Goal: Task Accomplishment & Management: Manage account settings

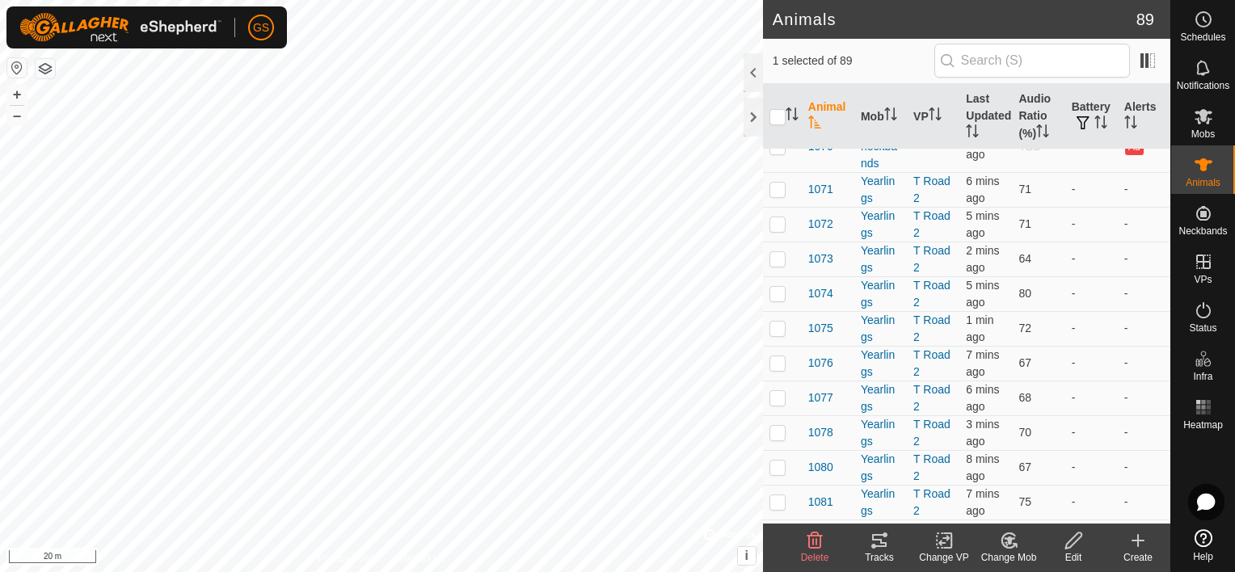
scroll to position [1626, 0]
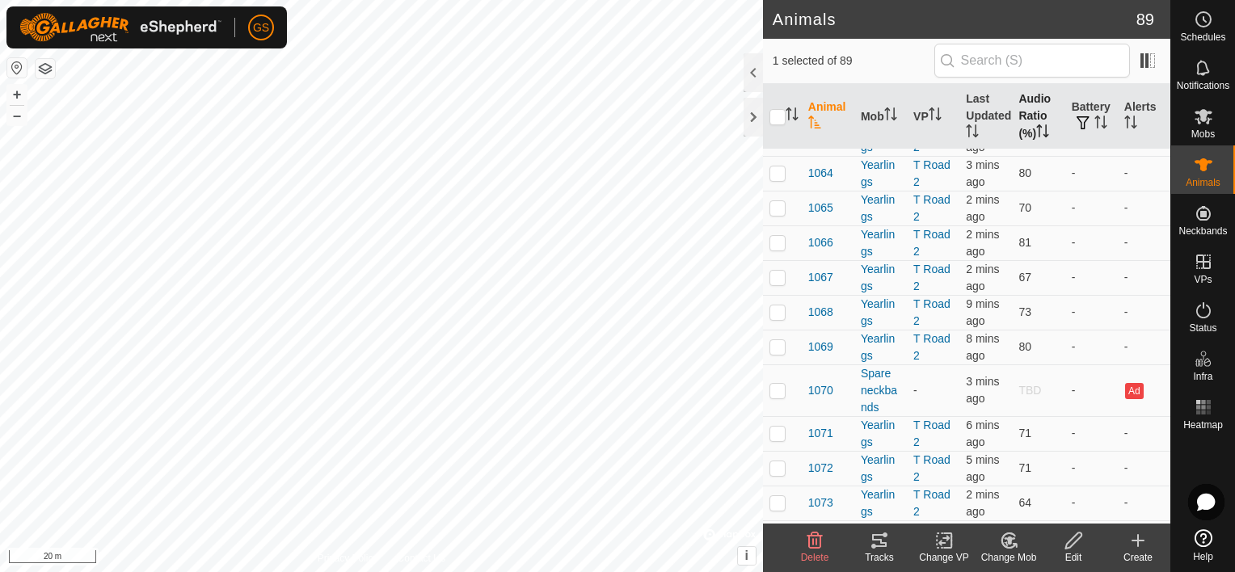
click at [1023, 107] on th "Audio Ratio (%)" at bounding box center [1038, 116] width 53 height 65
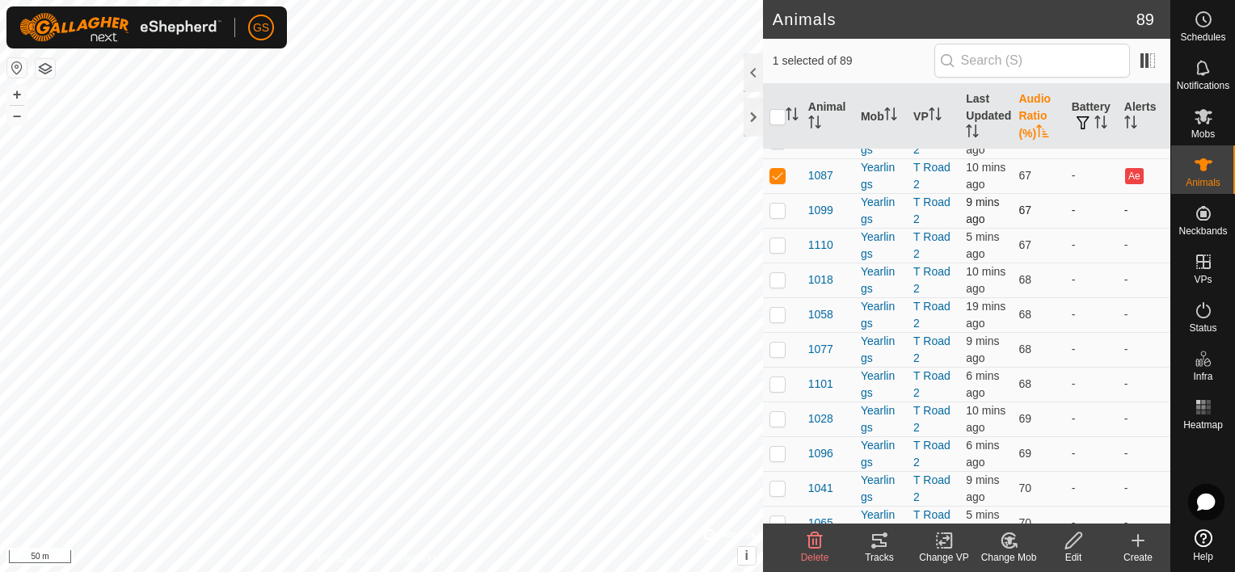
scroll to position [957, 0]
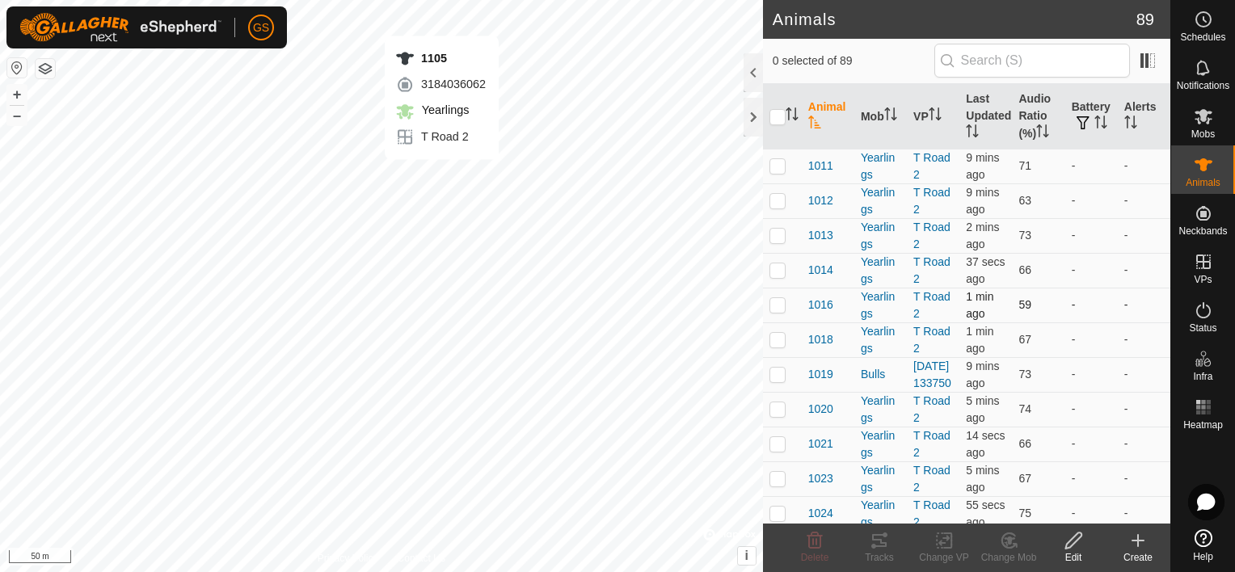
checkbox input "true"
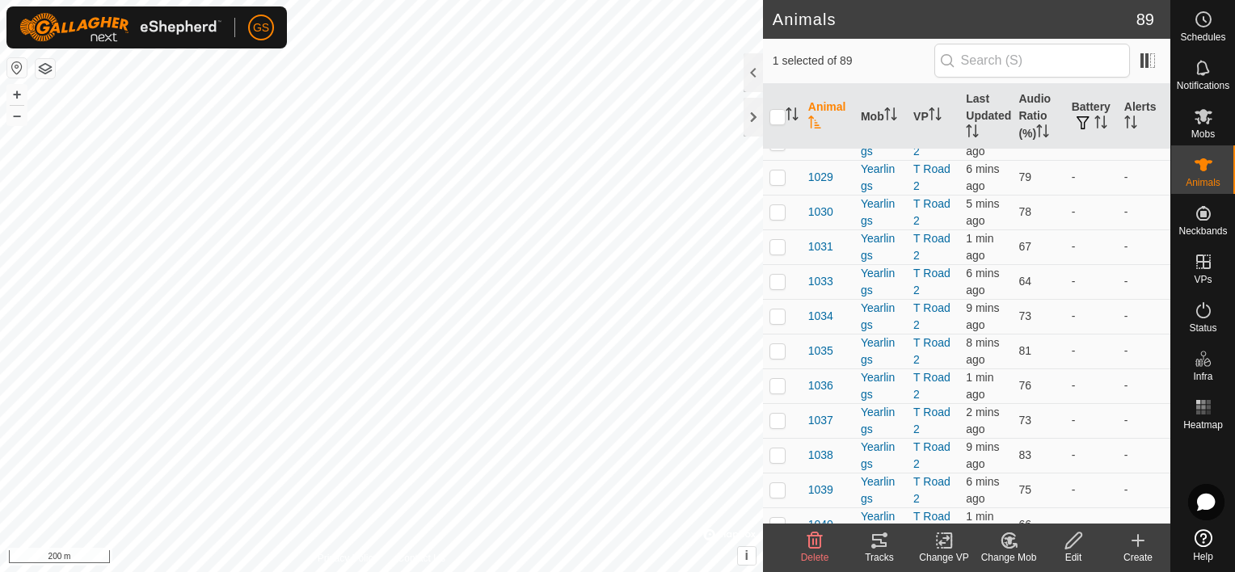
scroll to position [231, 0]
